Goal: Task Accomplishment & Management: Manage account settings

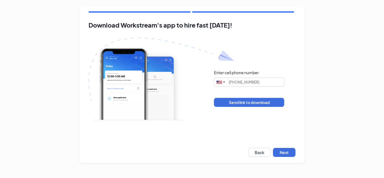
type input "[PHONE_NUMBER]"
click at [289, 154] on button "Next" at bounding box center [284, 152] width 22 height 9
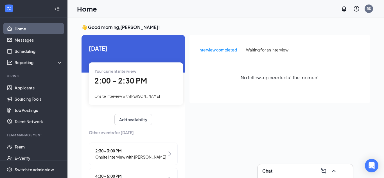
click at [123, 84] on span "2:00 - 2:30 PM" at bounding box center [120, 80] width 53 height 9
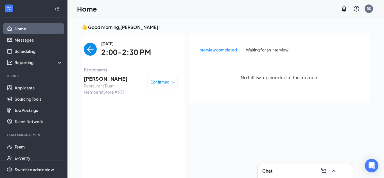
scroll to position [2, 0]
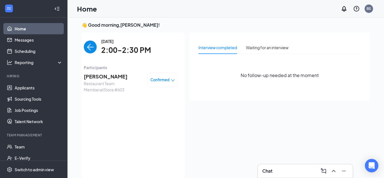
click at [162, 80] on span "Confirmed" at bounding box center [159, 80] width 19 height 6
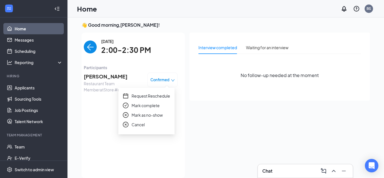
click at [141, 114] on span "Mark as no-show" at bounding box center [146, 115] width 31 height 6
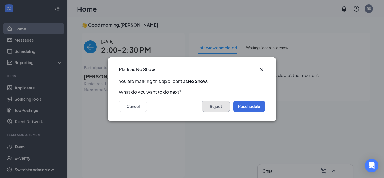
click at [215, 107] on button "Reject" at bounding box center [216, 106] width 28 height 11
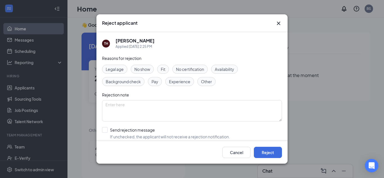
click at [141, 73] on div "No show" at bounding box center [142, 69] width 23 height 9
click at [144, 69] on span "No show" at bounding box center [142, 69] width 16 height 6
click at [144, 72] on span "No show" at bounding box center [142, 69] width 16 height 6
click at [263, 152] on button "Reject" at bounding box center [268, 152] width 28 height 11
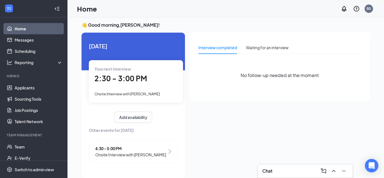
click at [110, 154] on span "Onsite Interview with [PERSON_NAME]" at bounding box center [130, 154] width 71 height 6
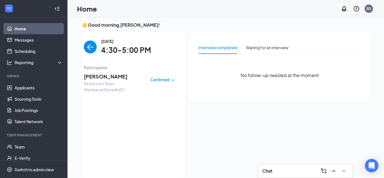
click at [103, 74] on span "[PERSON_NAME]" at bounding box center [113, 76] width 59 height 8
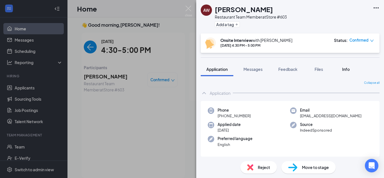
click at [350, 66] on button "Info" at bounding box center [345, 69] width 22 height 14
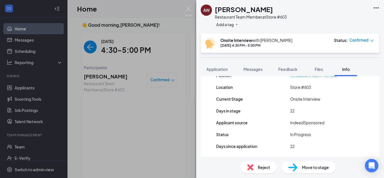
scroll to position [78, 0]
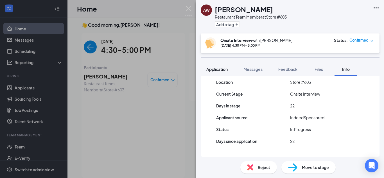
click at [229, 71] on button "Application" at bounding box center [217, 69] width 33 height 14
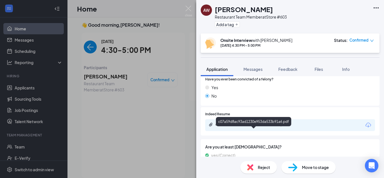
scroll to position [183, 0]
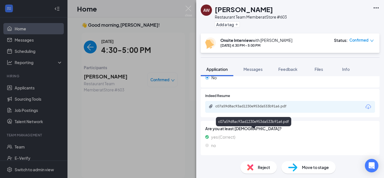
click at [262, 105] on div "c07a59d8ac93ad1230e953da533b91a6.pdf" at bounding box center [254, 106] width 79 height 4
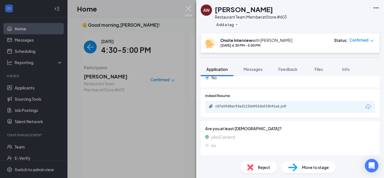
scroll to position [181, 0]
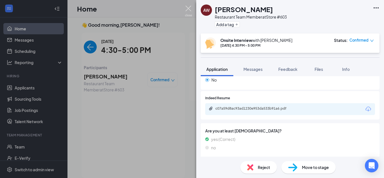
click at [192, 12] on img at bounding box center [188, 11] width 7 height 11
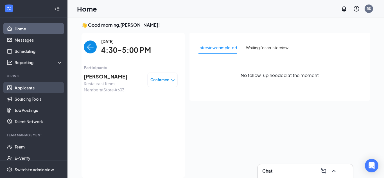
click at [28, 86] on link "Applicants" at bounding box center [39, 87] width 48 height 11
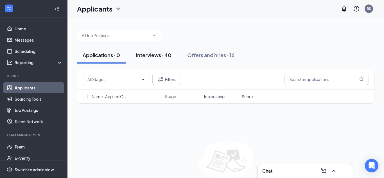
click at [167, 56] on div "Interviews · 40" at bounding box center [154, 54] width 36 height 7
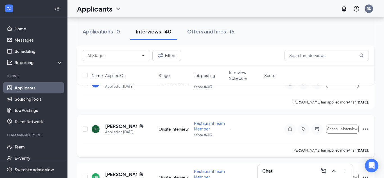
scroll to position [139, 0]
click at [365, 129] on icon "Ellipses" at bounding box center [365, 128] width 7 height 7
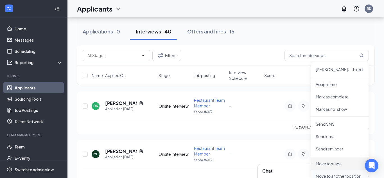
scroll to position [233, 0]
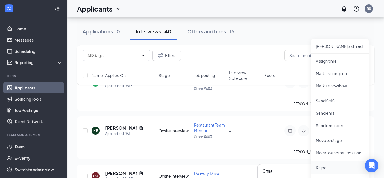
click at [322, 167] on p "Reject" at bounding box center [339, 168] width 48 height 6
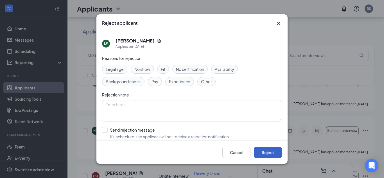
click at [264, 152] on button "Reject" at bounding box center [268, 152] width 28 height 11
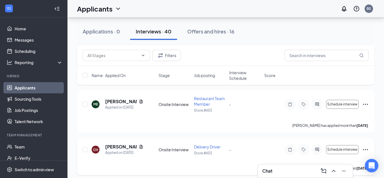
scroll to position [220, 0]
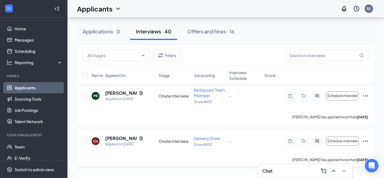
click at [369, 142] on div "CH [PERSON_NAME] Applied on [DATE] Onsite Interview Delivery Driver Store #603 …" at bounding box center [225, 147] width 297 height 37
click at [367, 140] on icon "Ellipses" at bounding box center [365, 141] width 7 height 7
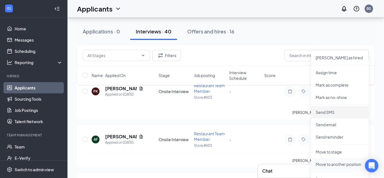
scroll to position [322, 0]
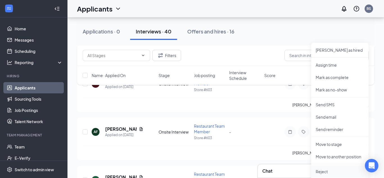
click at [326, 171] on p "Reject" at bounding box center [339, 172] width 48 height 6
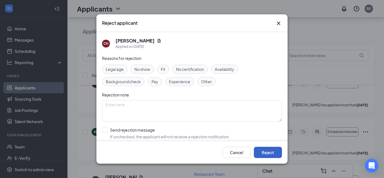
click at [264, 151] on button "Reject" at bounding box center [268, 152] width 28 height 11
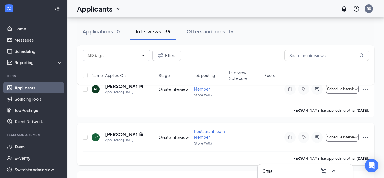
click at [368, 136] on icon "Ellipses" at bounding box center [365, 137] width 7 height 7
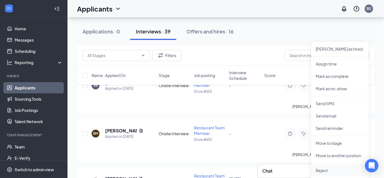
scroll to position [434, 0]
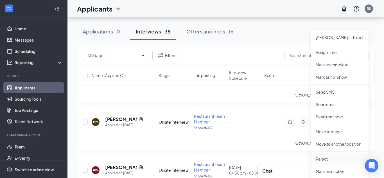
click at [327, 157] on p "Reject" at bounding box center [339, 159] width 48 height 6
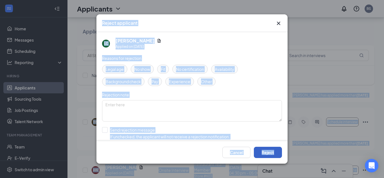
click at [267, 153] on button "Reject" at bounding box center [268, 152] width 28 height 11
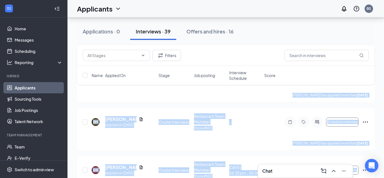
click at [372, 88] on div "Filters Name · Applied On Stage Job posting Interview Schedule Score" at bounding box center [225, 67] width 297 height 45
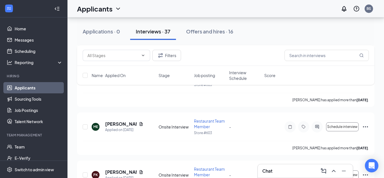
scroll to position [188, 0]
click at [196, 35] on button "Offers and hires · 16" at bounding box center [209, 31] width 58 height 17
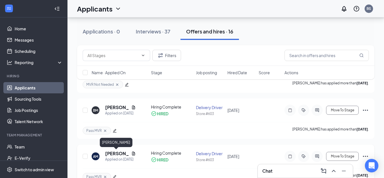
scroll to position [186, 0]
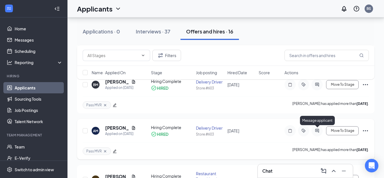
click at [316, 132] on icon "ActiveChat" at bounding box center [316, 130] width 7 height 4
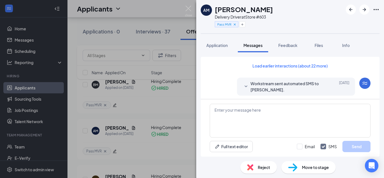
scroll to position [124, 0]
click at [285, 66] on button "Load earlier interactions (about 22 more)" at bounding box center [289, 65] width 85 height 9
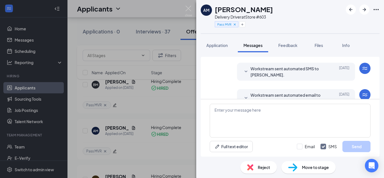
scroll to position [818, 0]
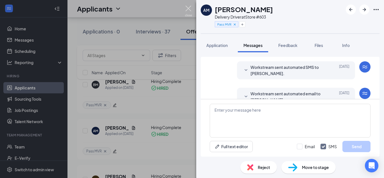
click at [191, 12] on img at bounding box center [188, 11] width 7 height 11
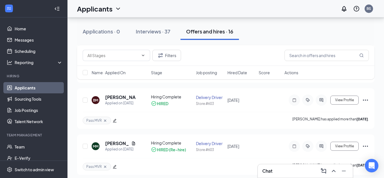
scroll to position [569, 0]
